Goal: Information Seeking & Learning: Learn about a topic

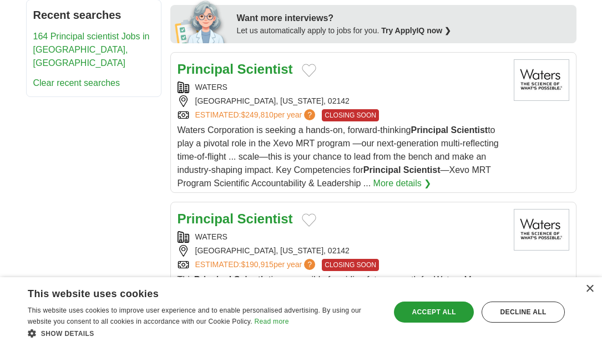
scroll to position [637, 0]
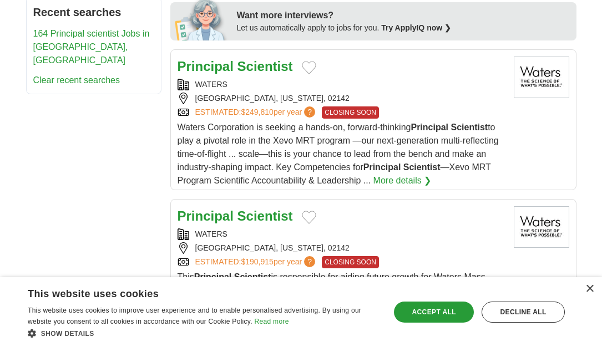
click at [233, 59] on link "Principal Scientist" at bounding box center [235, 66] width 115 height 15
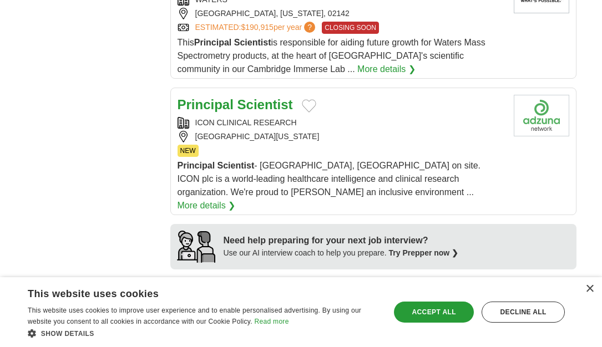
scroll to position [881, 0]
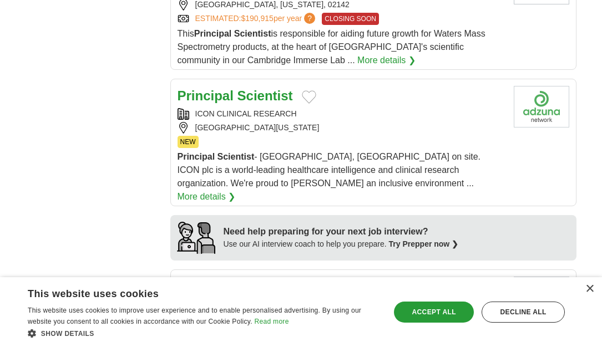
click at [253, 88] on strong "Scientist" at bounding box center [266, 95] width 56 height 15
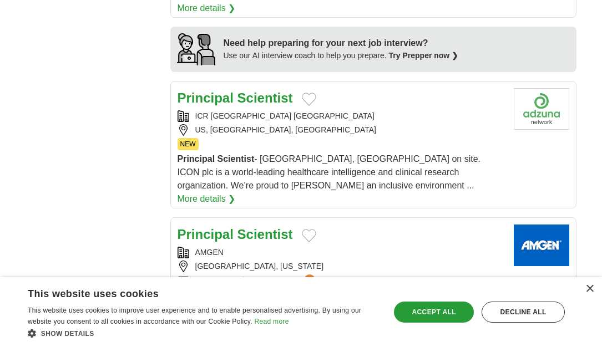
scroll to position [1079, 0]
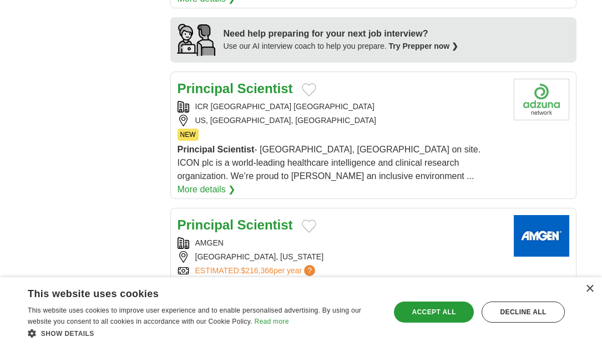
click at [244, 81] on strong "Scientist" at bounding box center [266, 88] width 56 height 15
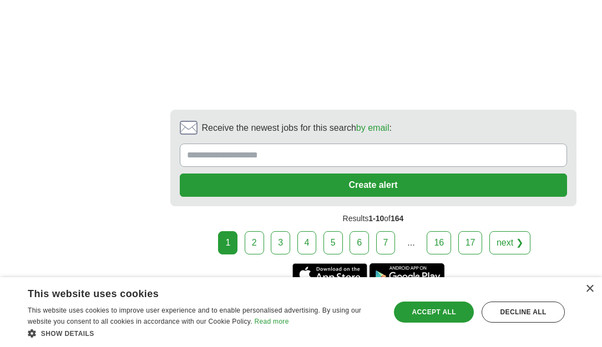
scroll to position [2021, 0]
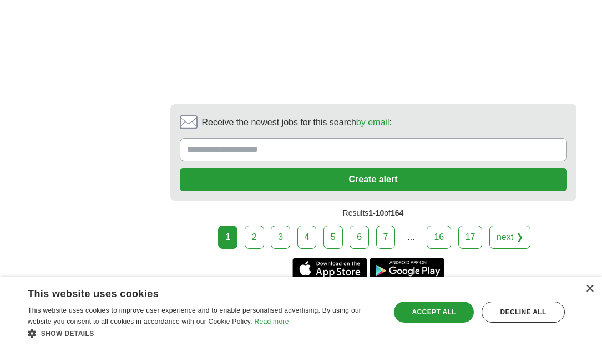
click at [254, 226] on link "2" at bounding box center [254, 237] width 19 height 23
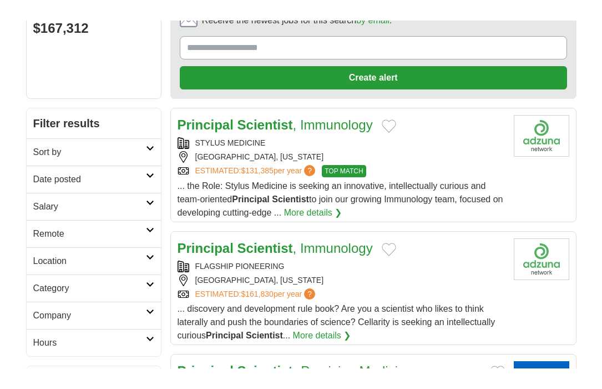
scroll to position [130, 0]
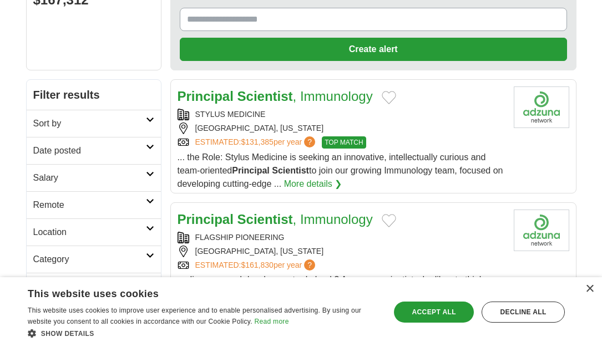
click at [288, 97] on strong "Scientist" at bounding box center [266, 96] width 56 height 15
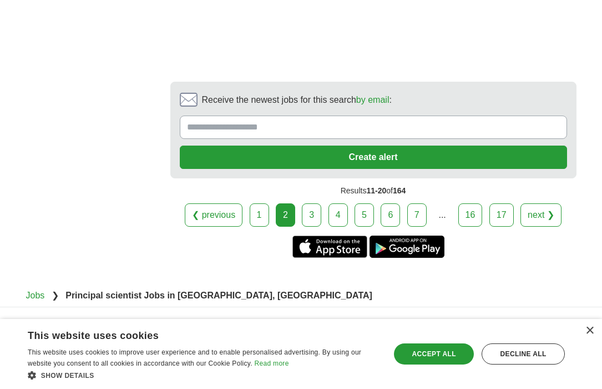
scroll to position [2188, 0]
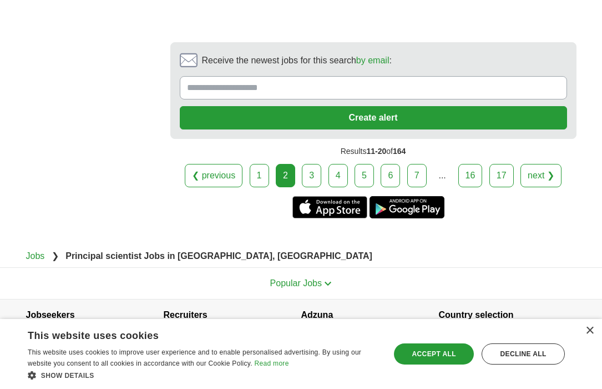
click at [312, 164] on link "3" at bounding box center [311, 175] width 19 height 23
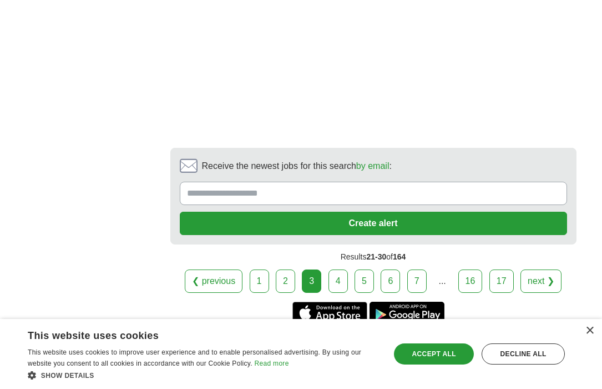
scroll to position [1852, 0]
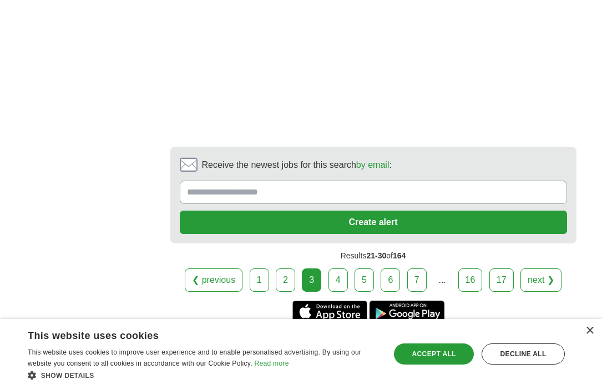
click at [335, 270] on link "4" at bounding box center [338, 279] width 19 height 23
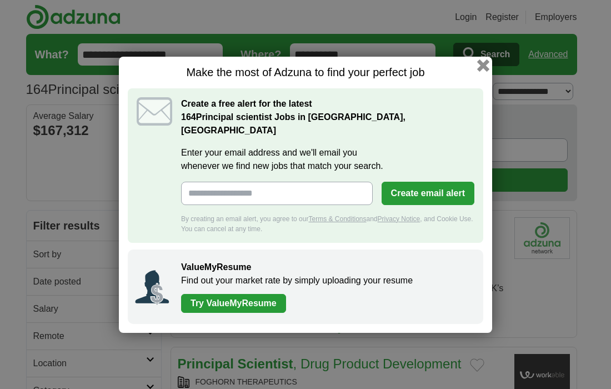
click at [482, 71] on button "button" at bounding box center [483, 65] width 12 height 12
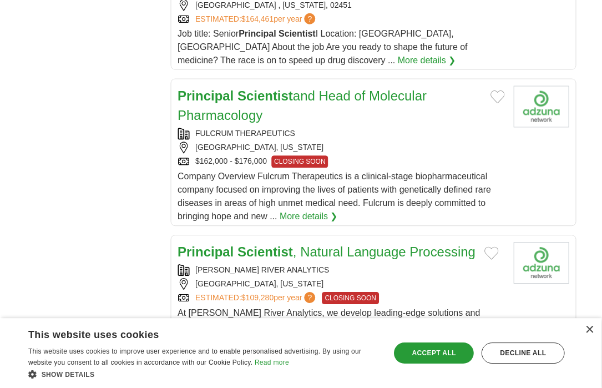
scroll to position [1255, 0]
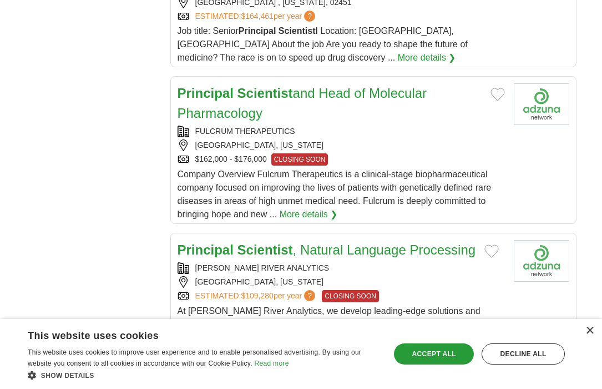
click at [263, 85] on strong "Scientist" at bounding box center [266, 92] width 56 height 15
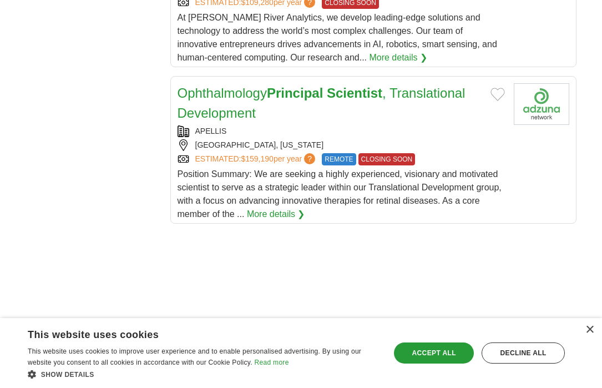
scroll to position [1555, 0]
